Goal: Obtain resource: Obtain resource

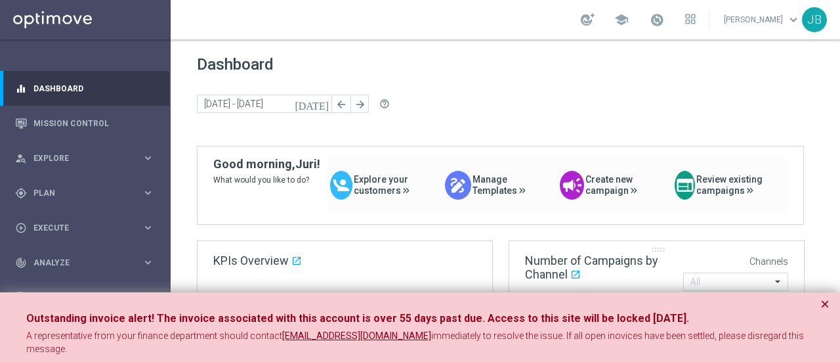
click at [827, 301] on button "×" at bounding box center [825, 304] width 9 height 16
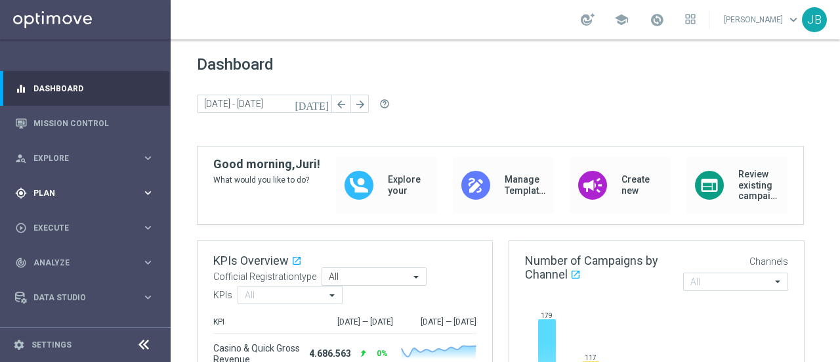
click at [83, 191] on span "Plan" at bounding box center [87, 193] width 108 height 8
click at [78, 220] on link "Target Groups" at bounding box center [85, 220] width 102 height 11
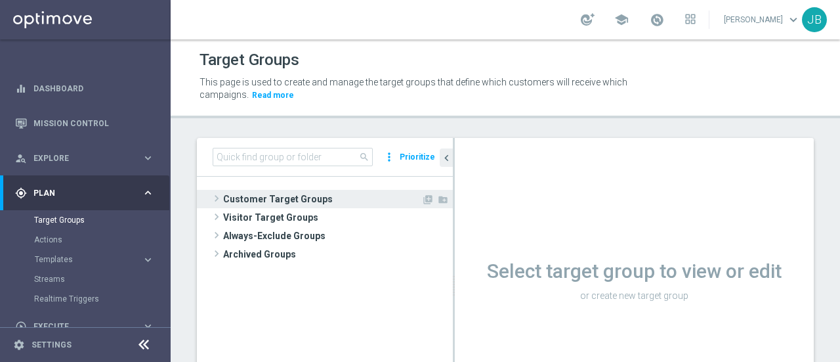
click at [217, 196] on span at bounding box center [216, 198] width 13 height 16
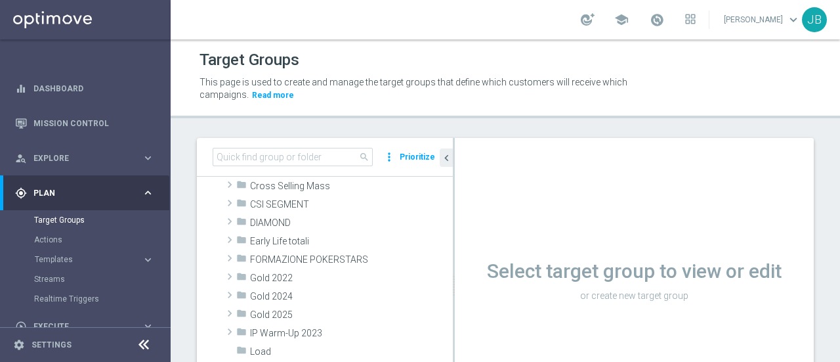
scroll to position [158, 0]
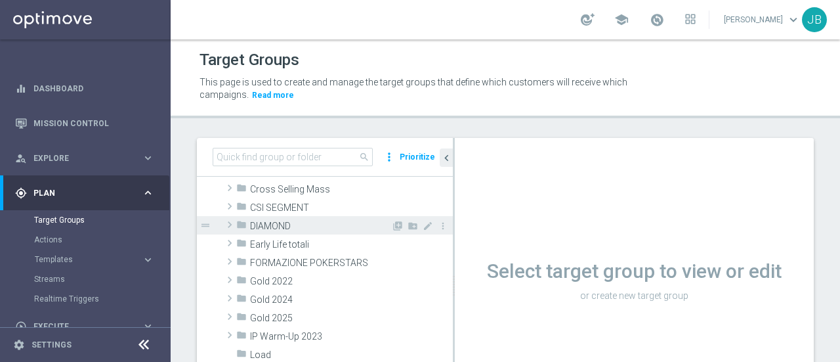
click at [228, 221] on span at bounding box center [229, 225] width 13 height 16
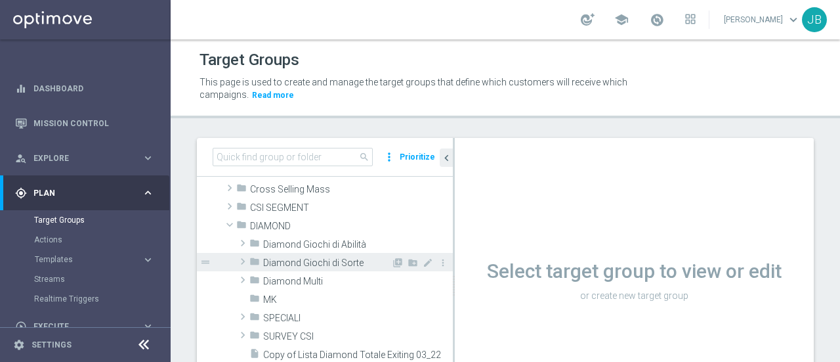
click at [246, 261] on span at bounding box center [242, 261] width 13 height 16
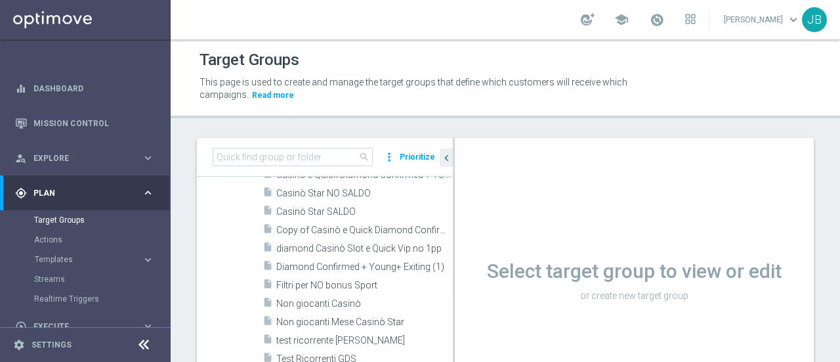
scroll to position [381, 0]
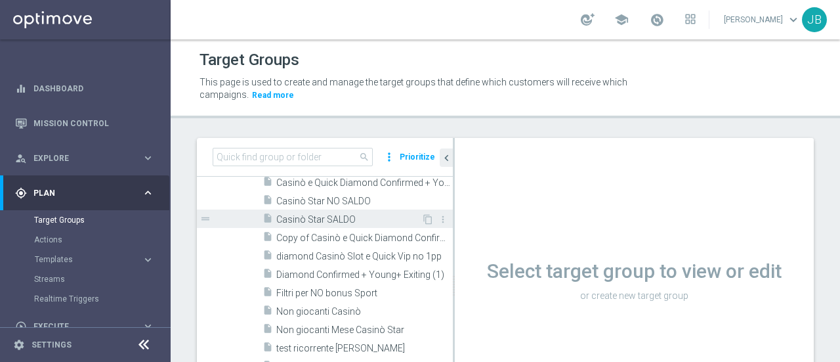
click at [343, 219] on span "Casinò Star SALDO" at bounding box center [348, 219] width 145 height 11
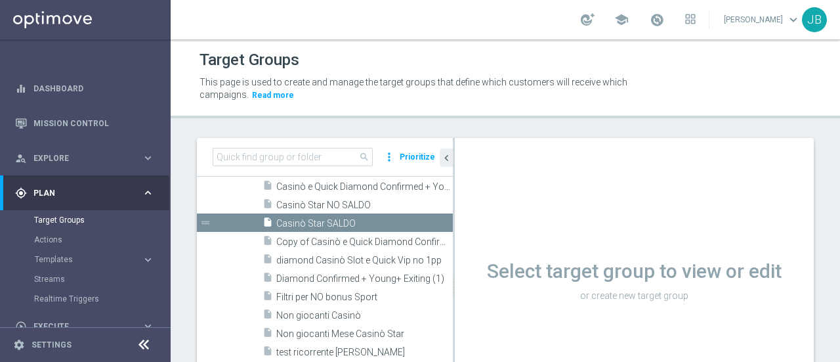
scroll to position [248, 0]
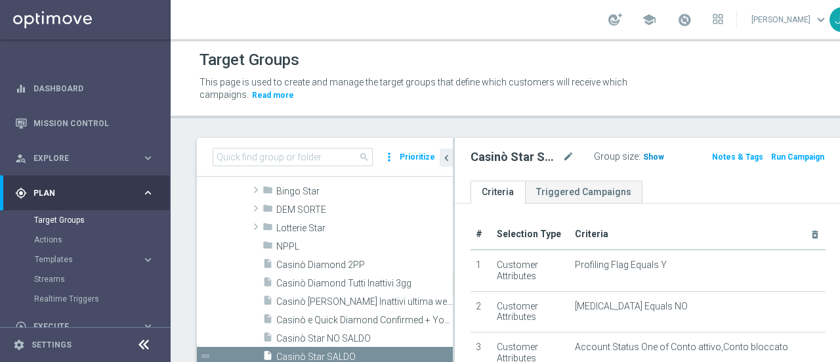
click at [643, 154] on span "Show" at bounding box center [653, 156] width 21 height 9
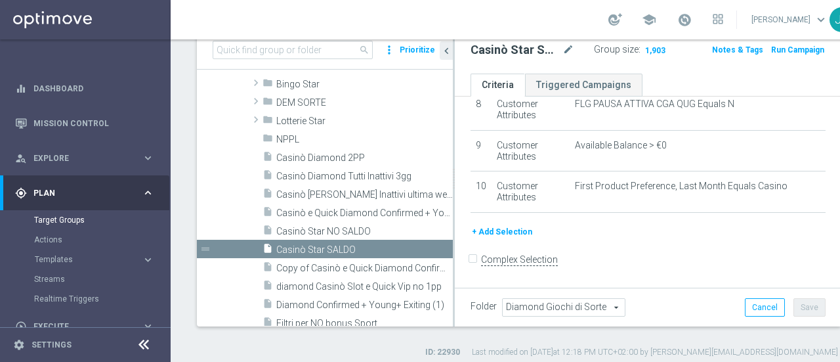
scroll to position [348, 0]
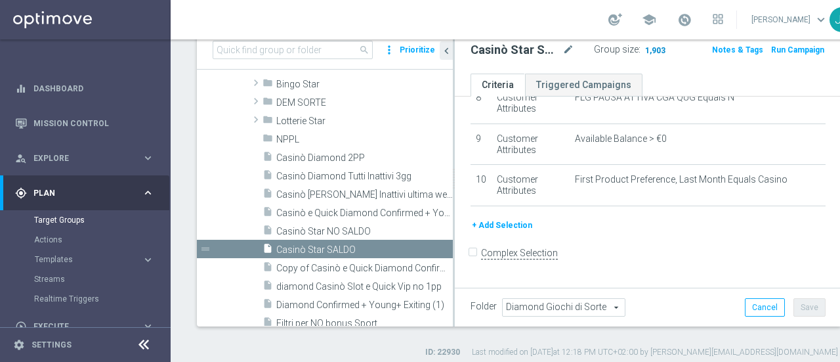
click at [644, 47] on span "1,903" at bounding box center [655, 51] width 23 height 12
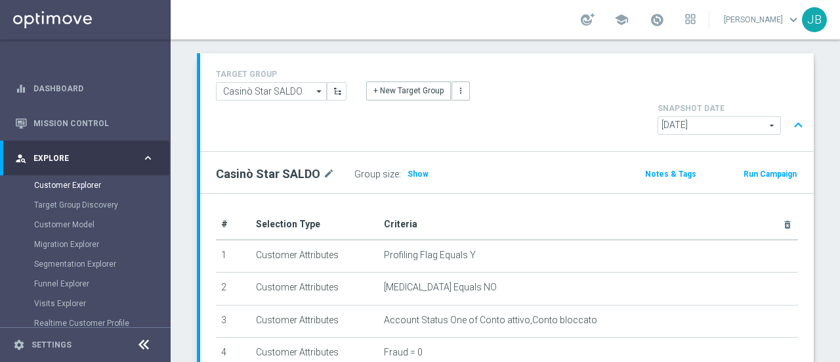
scroll to position [80, 0]
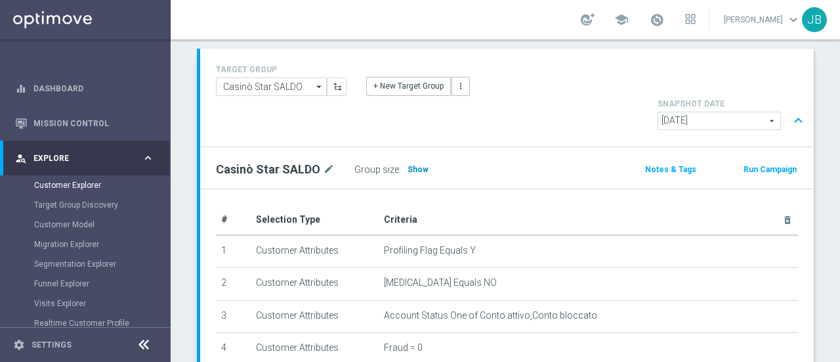
click at [409, 165] on span "Show" at bounding box center [418, 169] width 21 height 9
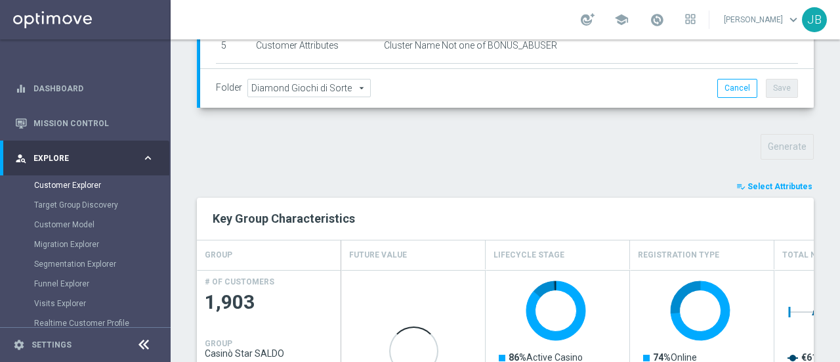
scroll to position [414, 0]
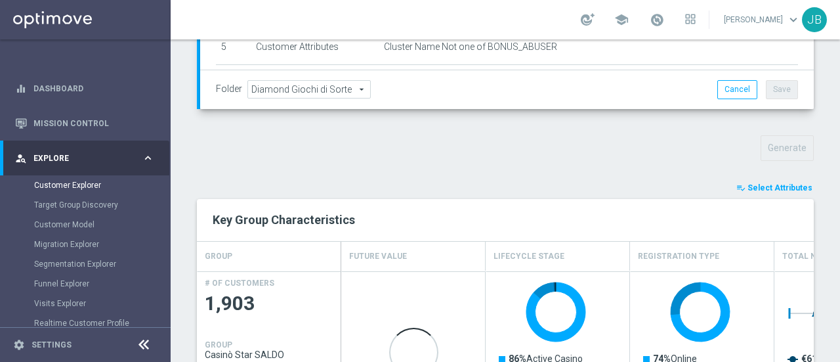
click at [773, 183] on span "Select Attributes" at bounding box center [780, 187] width 65 height 9
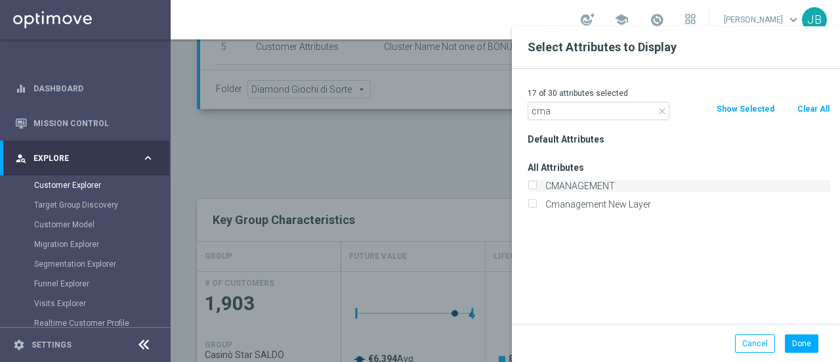
type input "cma"
click at [530, 185] on input "CMANAGEMENT" at bounding box center [532, 187] width 9 height 9
checkbox input "true"
click at [797, 345] on button "Done" at bounding box center [801, 343] width 33 height 18
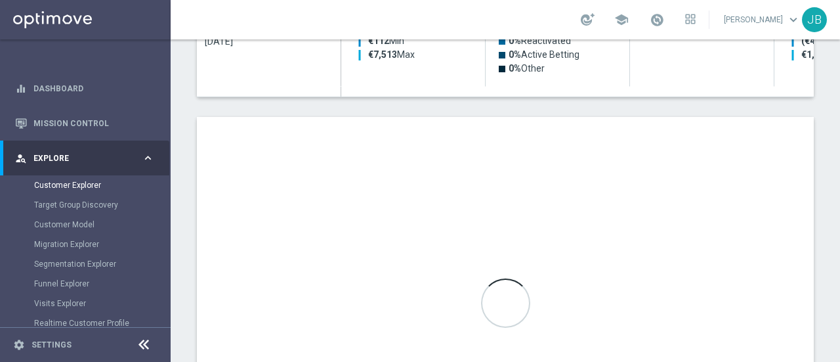
scroll to position [762, 0]
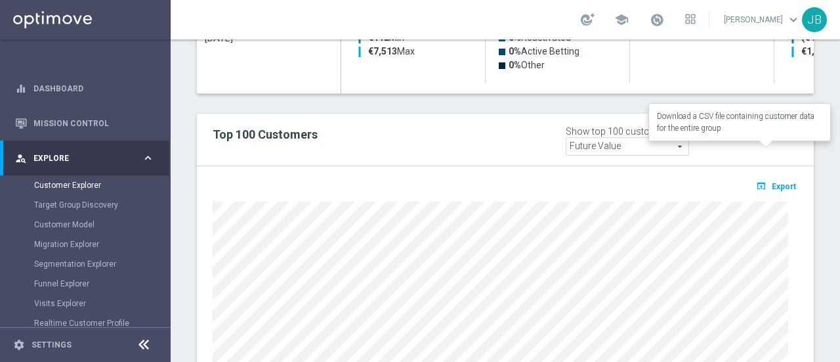
click at [775, 182] on span "Export" at bounding box center [784, 186] width 24 height 9
click at [94, 155] on span "Explore" at bounding box center [87, 158] width 108 height 8
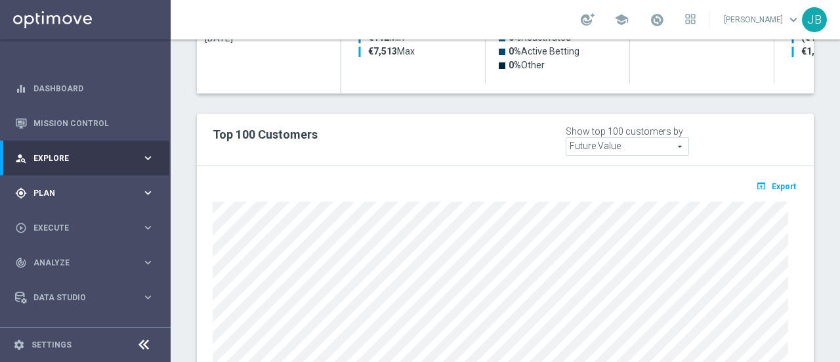
click at [72, 190] on span "Plan" at bounding box center [87, 193] width 108 height 8
click at [67, 223] on link "Target Groups" at bounding box center [85, 220] width 102 height 11
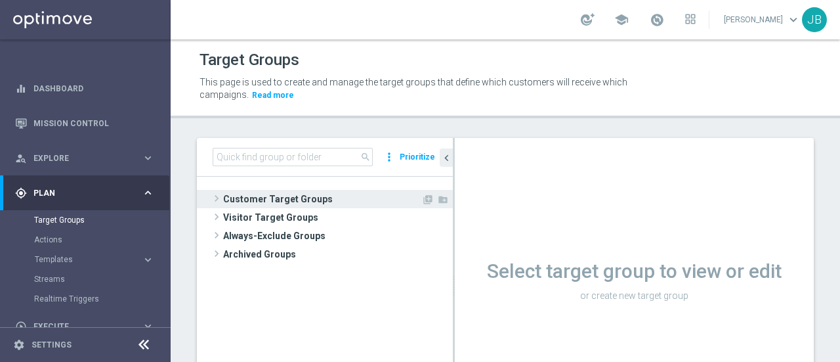
click at [217, 197] on span at bounding box center [216, 198] width 13 height 16
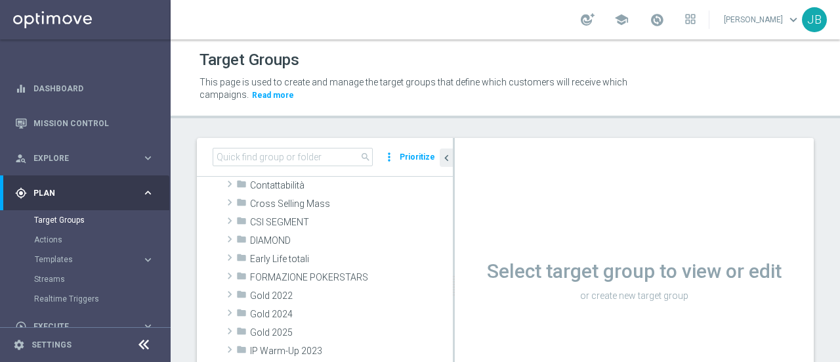
scroll to position [146, 0]
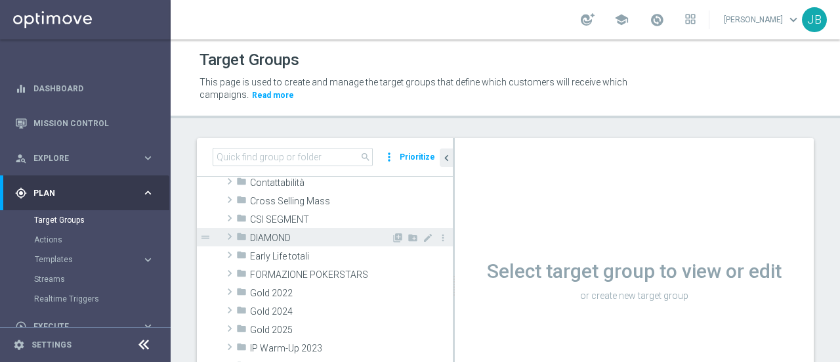
click at [230, 234] on span at bounding box center [229, 236] width 13 height 16
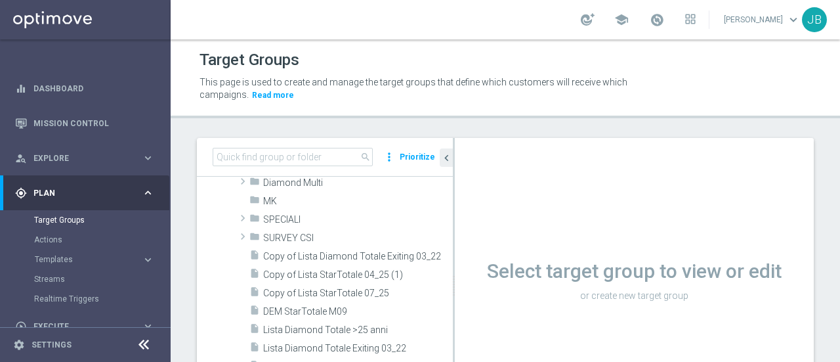
scroll to position [156, 0]
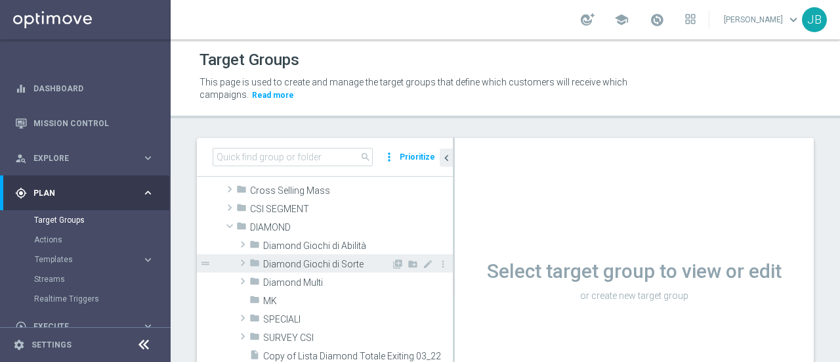
click at [243, 258] on span at bounding box center [242, 263] width 13 height 16
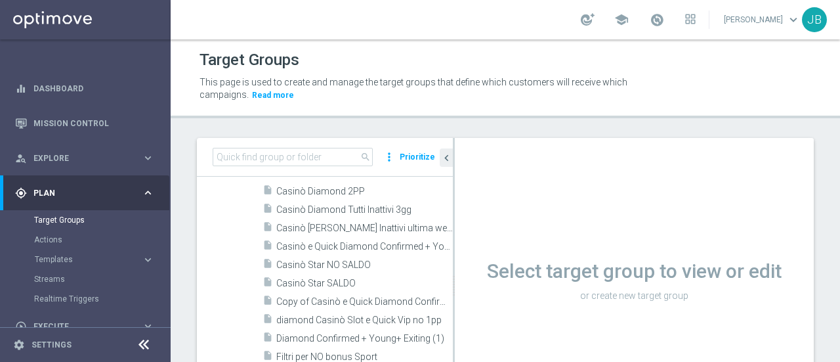
scroll to position [317, 0]
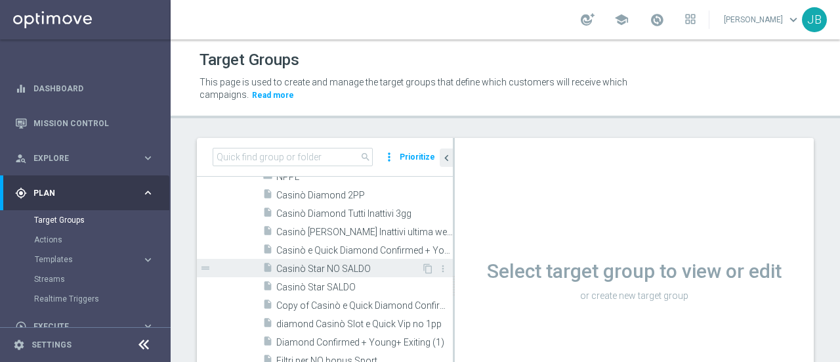
click at [349, 267] on span "Casinò Star NO SALDO" at bounding box center [348, 268] width 145 height 11
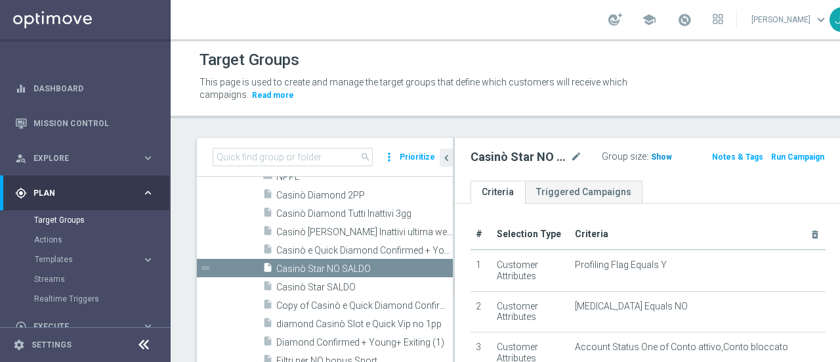
click at [651, 157] on span "Show" at bounding box center [661, 156] width 21 height 9
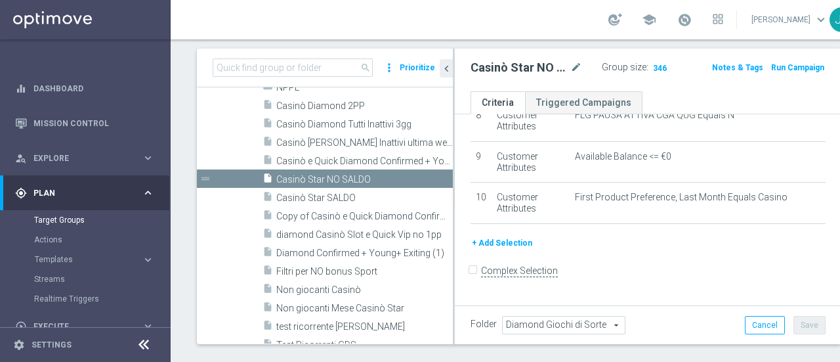
scroll to position [87, 0]
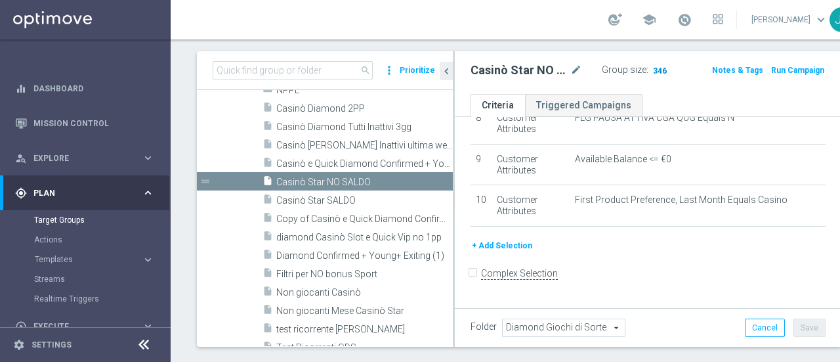
click at [652, 66] on span "346" at bounding box center [660, 72] width 16 height 12
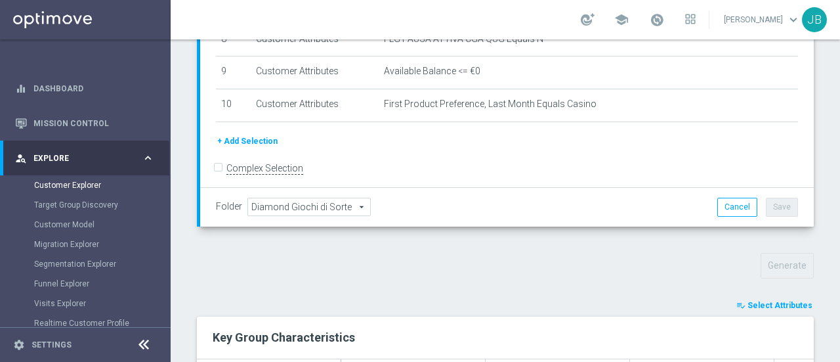
scroll to position [300, 0]
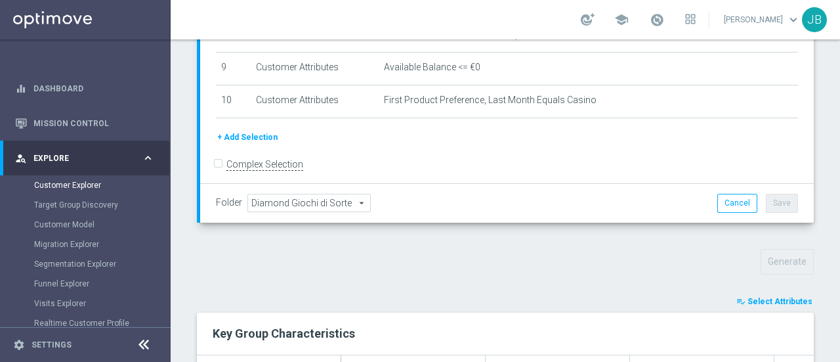
click at [771, 297] on span "Select Attributes" at bounding box center [780, 301] width 65 height 9
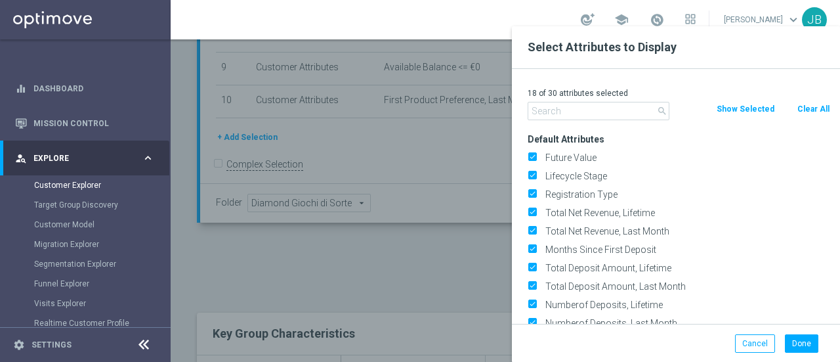
click at [583, 110] on input "text" at bounding box center [599, 111] width 142 height 18
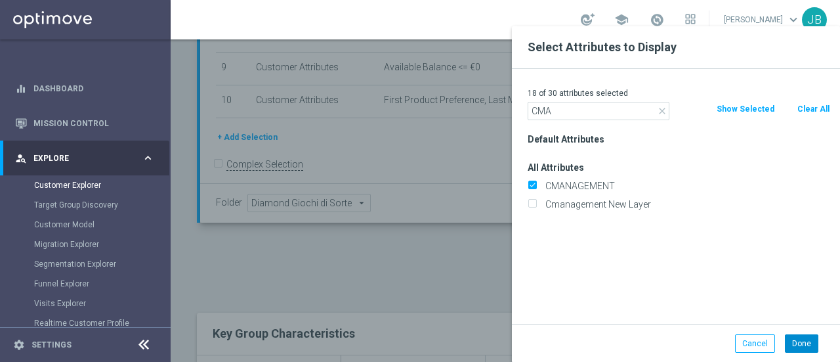
type input "CMA"
click at [796, 339] on button "Done" at bounding box center [801, 343] width 33 height 18
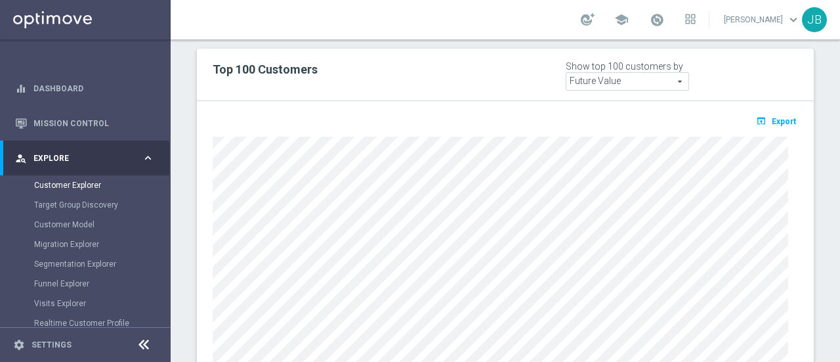
scroll to position [826, 0]
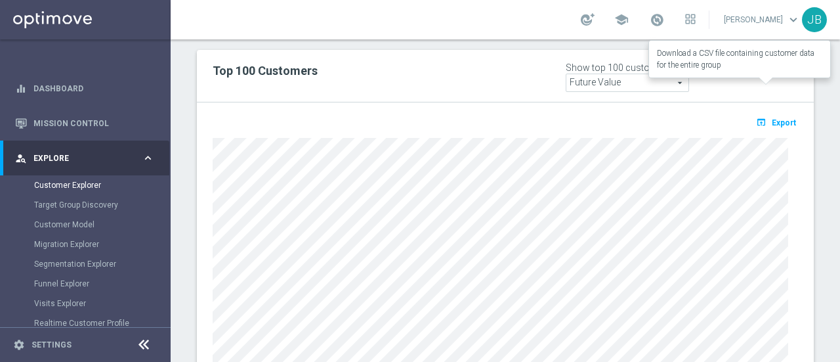
click at [776, 118] on span "Export" at bounding box center [784, 122] width 24 height 9
